Goal: Obtain resource: Download file/media

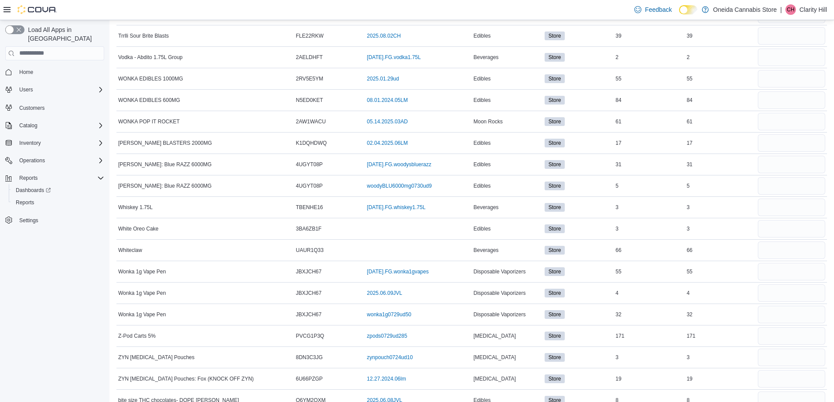
scroll to position [4334, 0]
click at [25, 199] on span "Reports" at bounding box center [25, 202] width 18 height 7
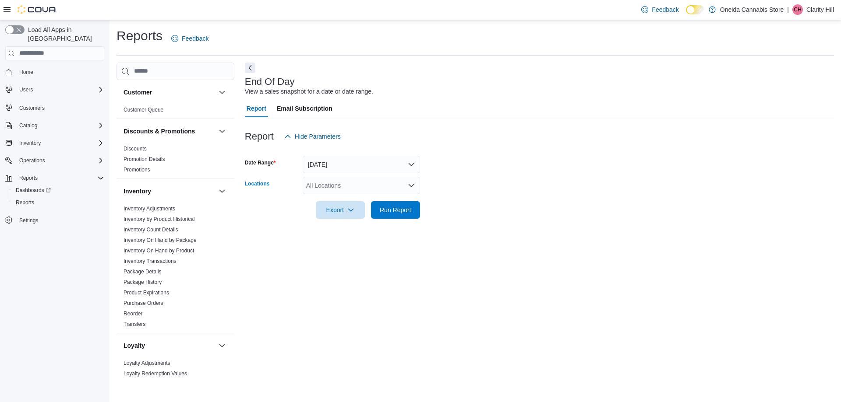
click at [408, 184] on icon "Open list of options" at bounding box center [411, 185] width 7 height 7
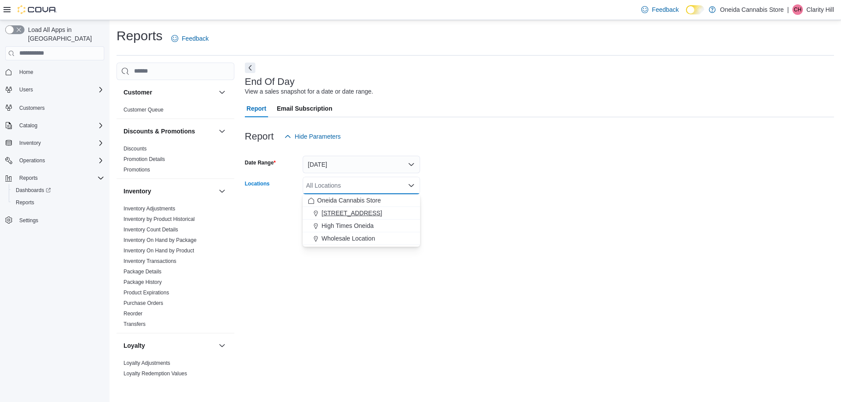
click at [345, 211] on span "[STREET_ADDRESS]" at bounding box center [351, 213] width 60 height 9
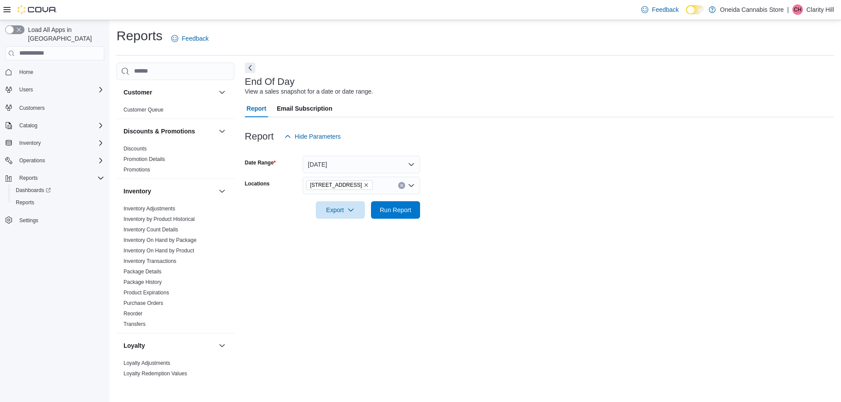
click at [531, 221] on div at bounding box center [539, 224] width 589 height 11
click at [405, 211] on span "Run Report" at bounding box center [396, 209] width 32 height 9
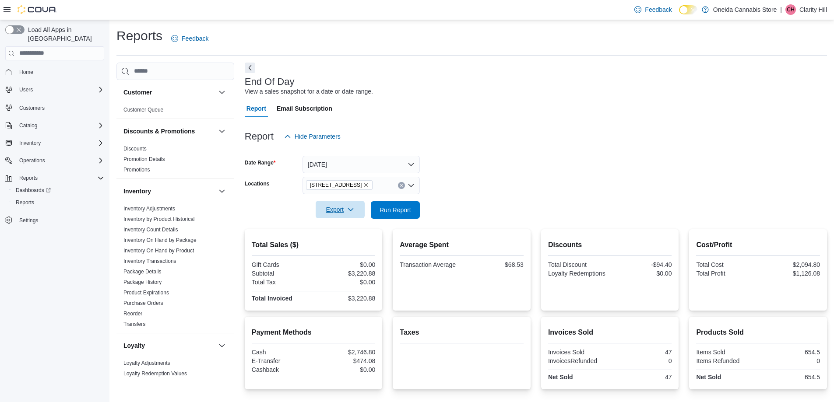
click at [347, 208] on icon "button" at bounding box center [350, 209] width 7 height 7
click at [350, 245] on span "Export to Pdf" at bounding box center [341, 245] width 39 height 7
click at [392, 213] on span "Run Report" at bounding box center [396, 209] width 32 height 9
click at [343, 211] on span "Export" at bounding box center [340, 210] width 39 height 18
click at [338, 243] on span "Export to Pdf" at bounding box center [341, 245] width 39 height 7
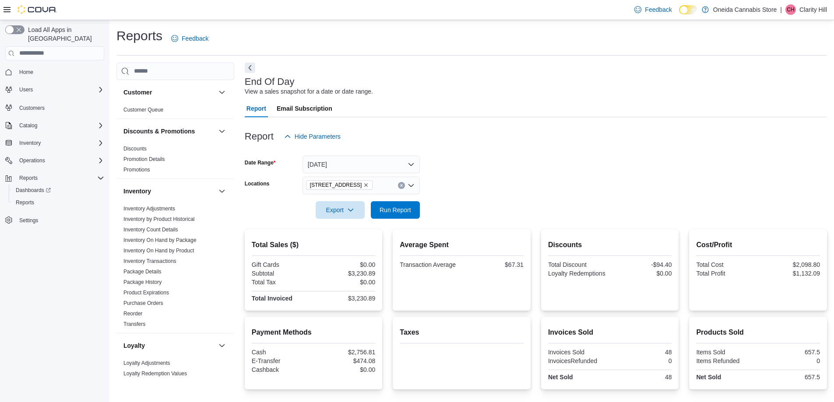
click at [405, 135] on div "Report Hide Parameters" at bounding box center [536, 137] width 582 height 18
click at [503, 69] on div "End Of Day View a sales snapshot for a date or date range. Report Email Subscri…" at bounding box center [536, 268] width 582 height 411
